Goal: Navigation & Orientation: Find specific page/section

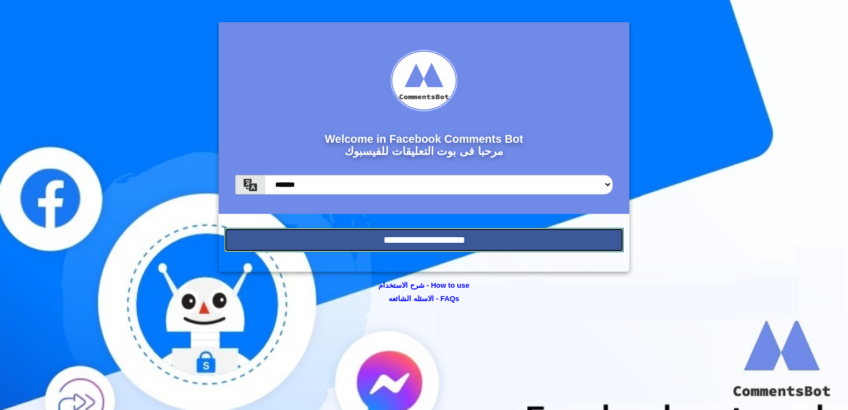
click at [398, 243] on input "**********" at bounding box center [424, 240] width 400 height 24
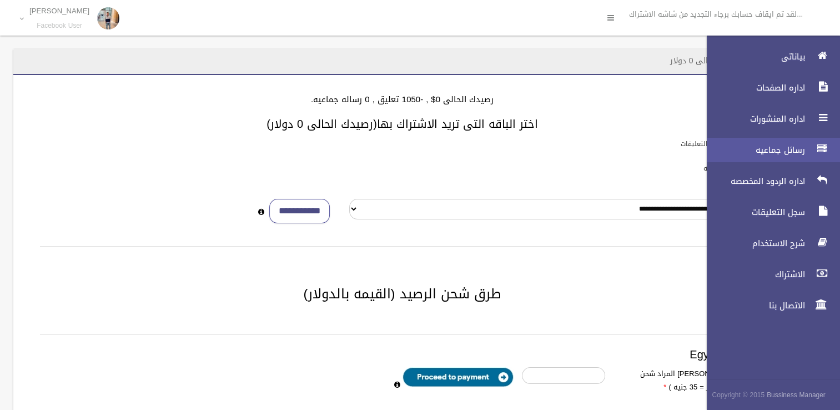
click at [771, 152] on span "رسائل جماعيه" at bounding box center [752, 149] width 111 height 11
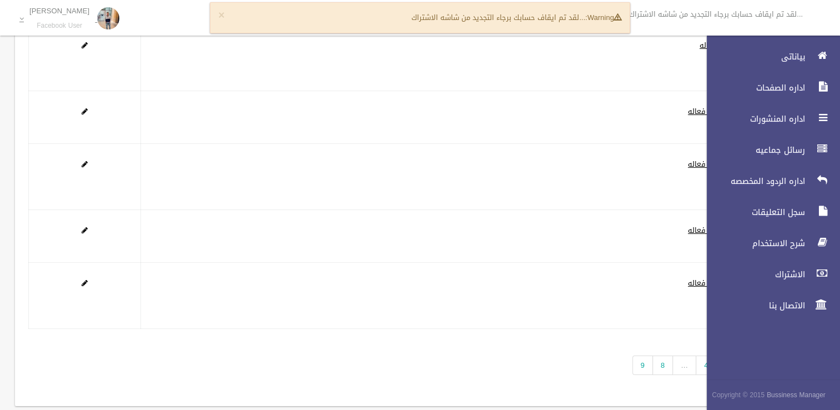
scroll to position [133, 0]
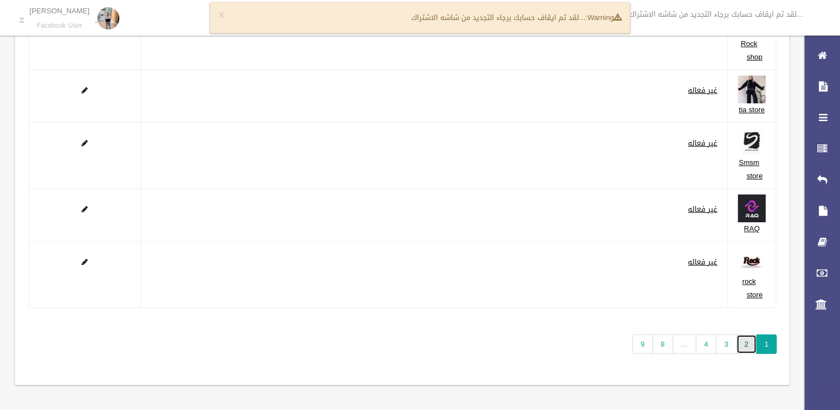
click at [742, 343] on link "2" at bounding box center [746, 343] width 21 height 19
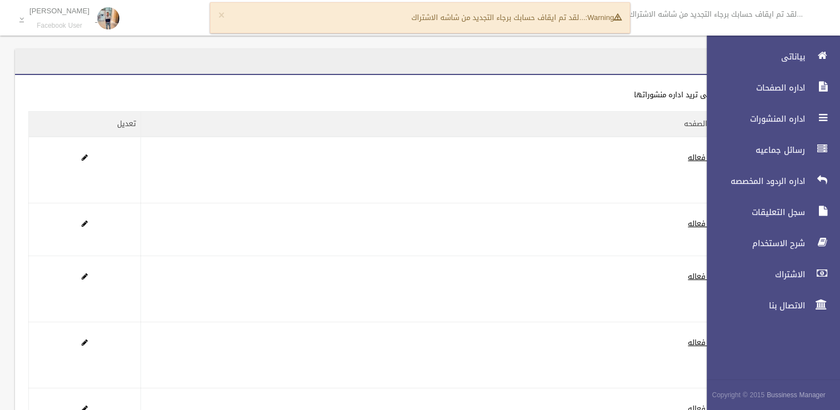
scroll to position [160, 0]
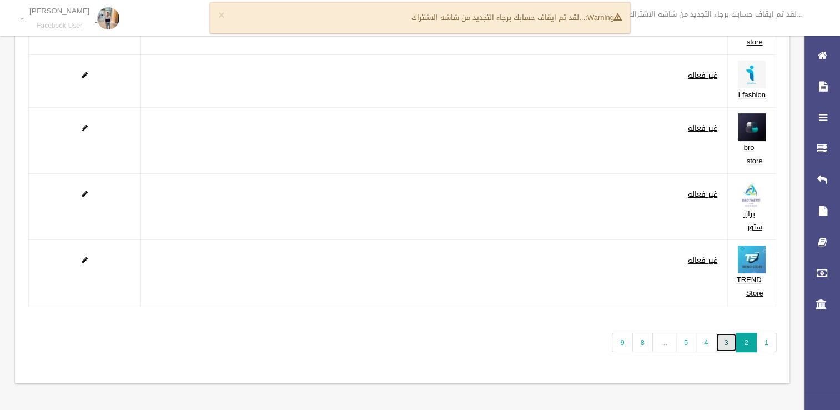
click at [726, 344] on link "3" at bounding box center [726, 342] width 21 height 19
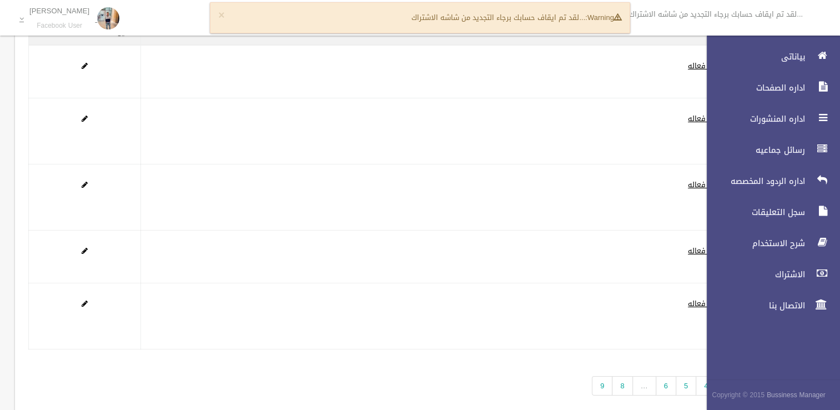
scroll to position [133, 0]
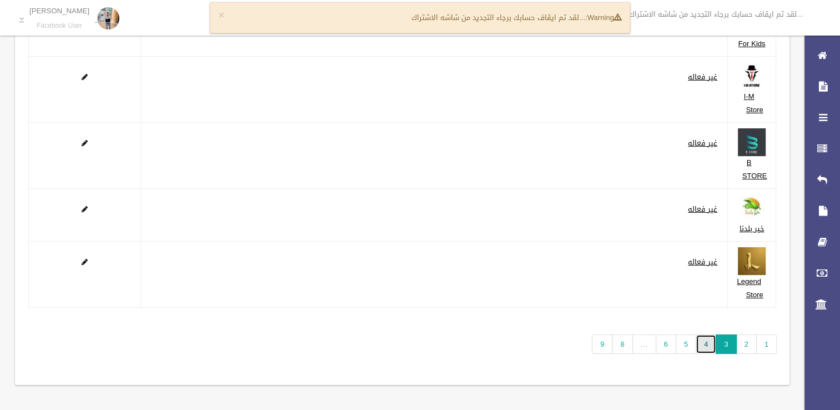
click at [702, 341] on link "4" at bounding box center [706, 343] width 21 height 19
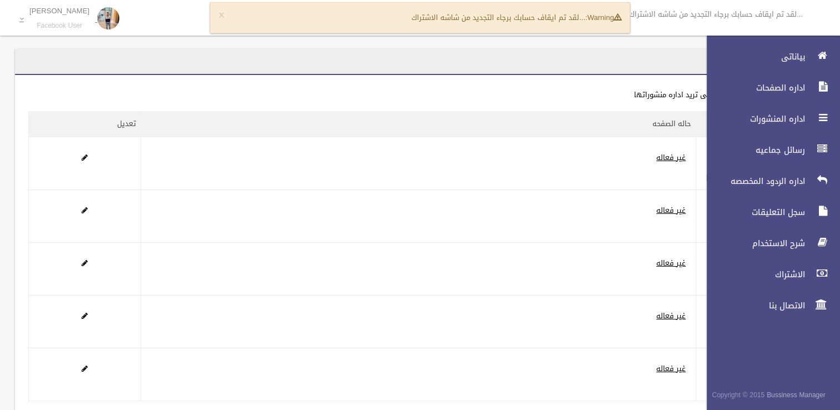
scroll to position [107, 0]
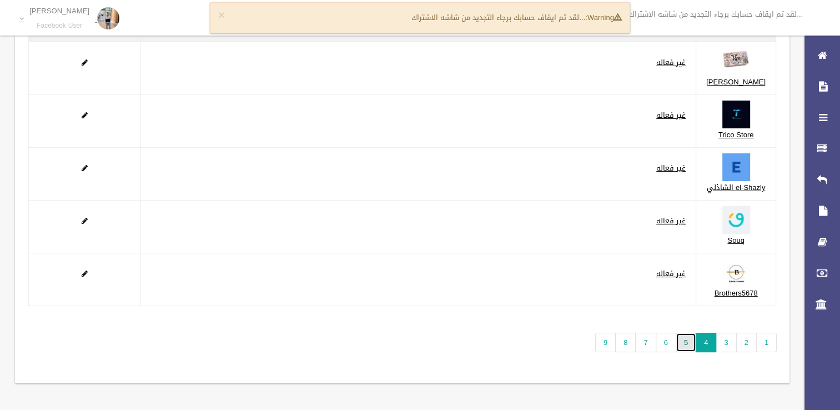
click at [688, 349] on link "5" at bounding box center [686, 342] width 21 height 19
